Goal: Check status: Check status

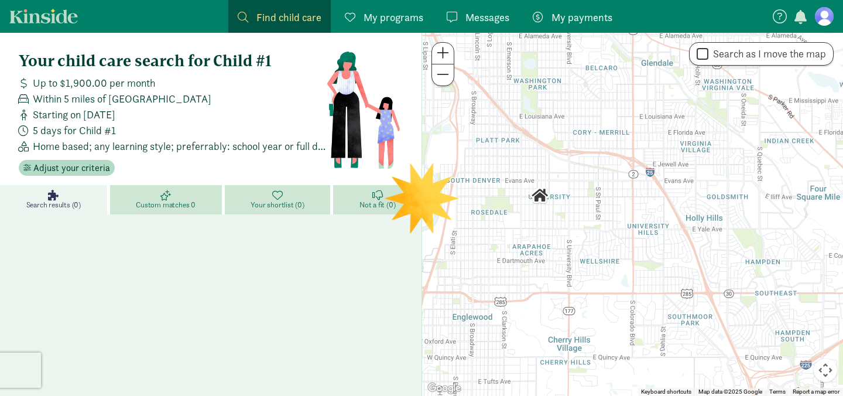
click at [396, 22] on span "My programs" at bounding box center [394, 17] width 60 height 16
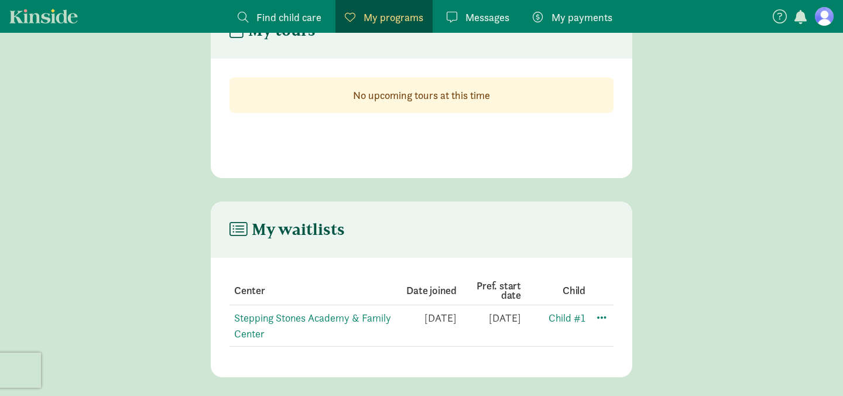
scroll to position [59, 0]
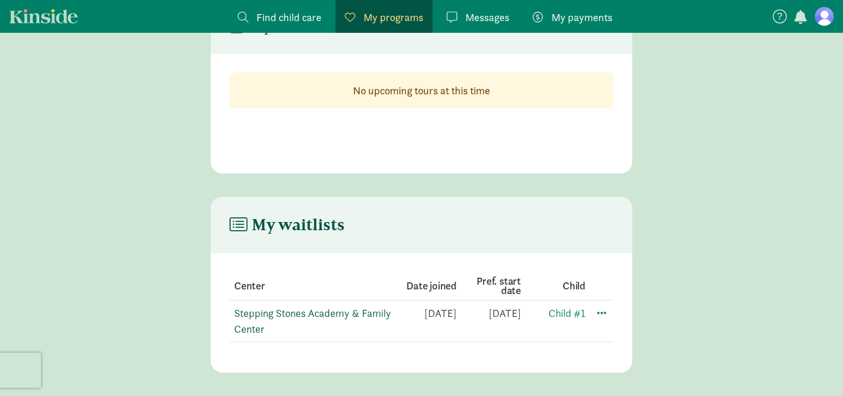
click at [341, 315] on link "Stepping Stones Academy & Family Center" at bounding box center [312, 320] width 157 height 29
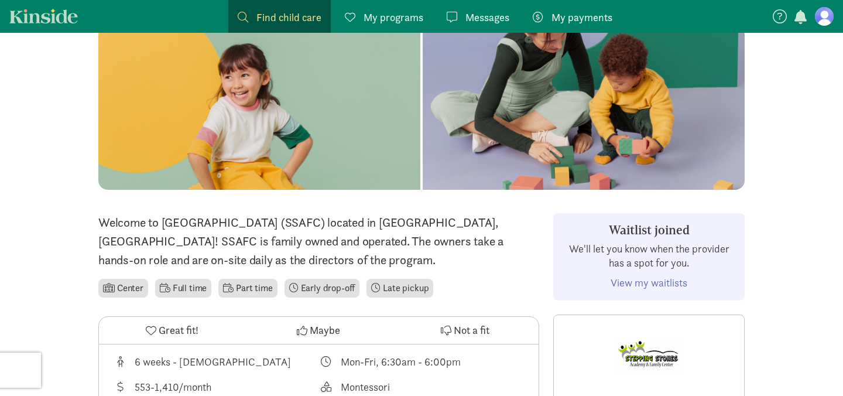
scroll to position [155, 0]
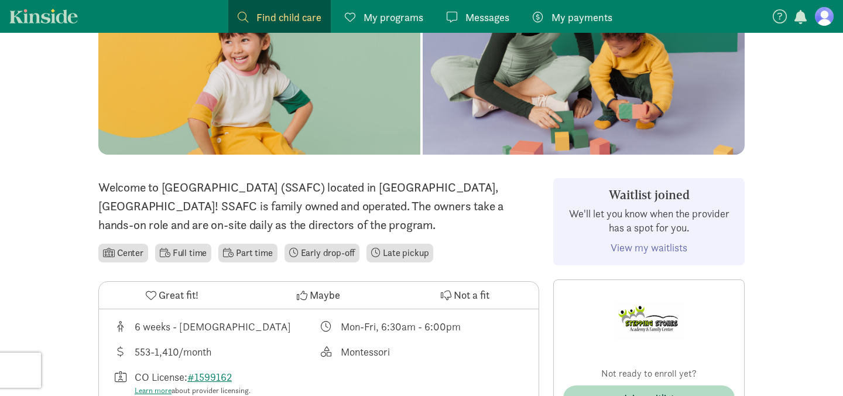
click at [629, 244] on link "View my waitlists" at bounding box center [649, 247] width 77 height 13
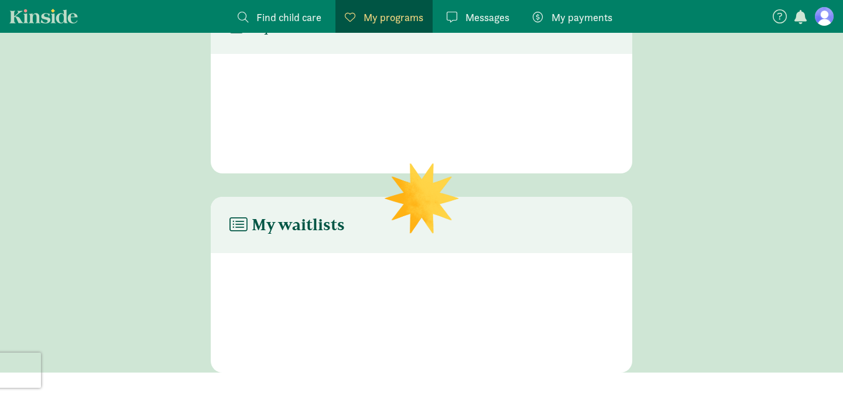
scroll to position [59, 0]
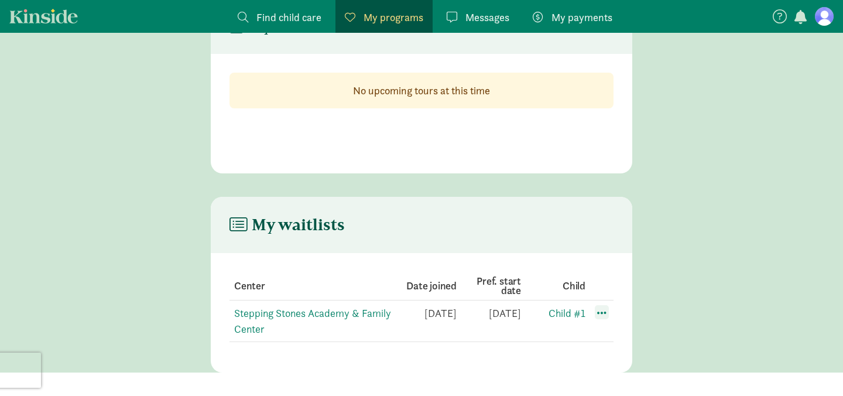
click at [598, 315] on span at bounding box center [602, 312] width 14 height 14
click at [604, 334] on div "Edit preferences" at bounding box center [642, 338] width 105 height 25
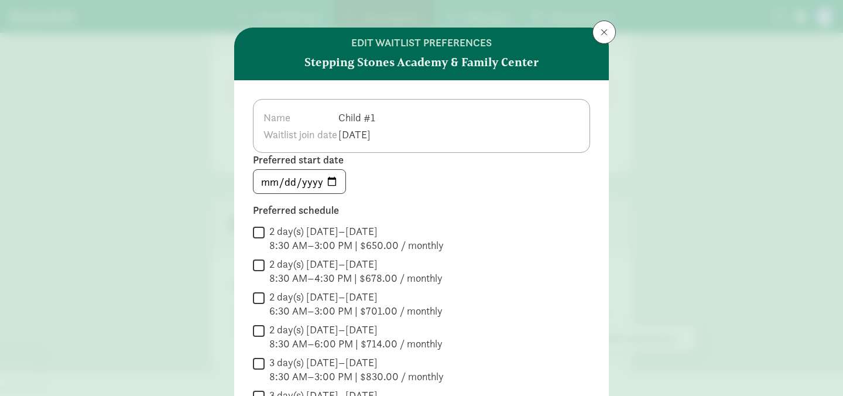
scroll to position [0, 0]
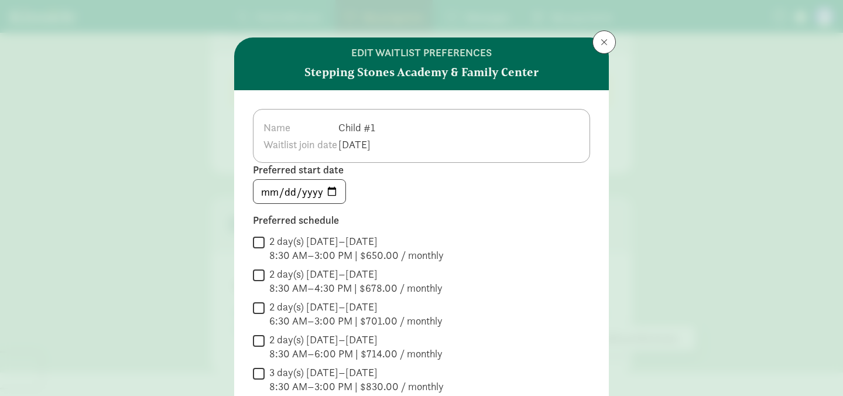
click at [283, 146] on th "Waitlist join date" at bounding box center [300, 144] width 75 height 17
click at [602, 46] on span at bounding box center [604, 41] width 7 height 9
